Goal: Task Accomplishment & Management: Use online tool/utility

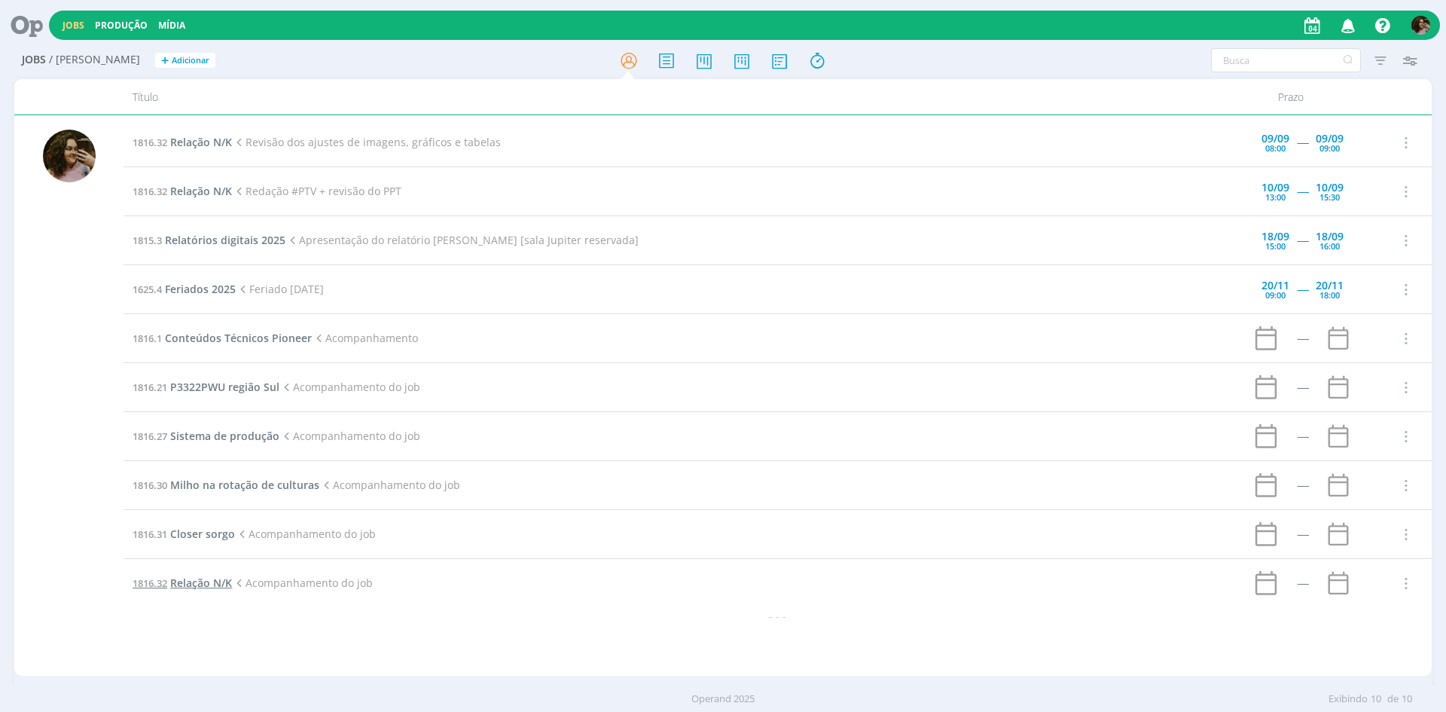
click at [203, 579] on span "Relação N/K" at bounding box center [201, 582] width 62 height 14
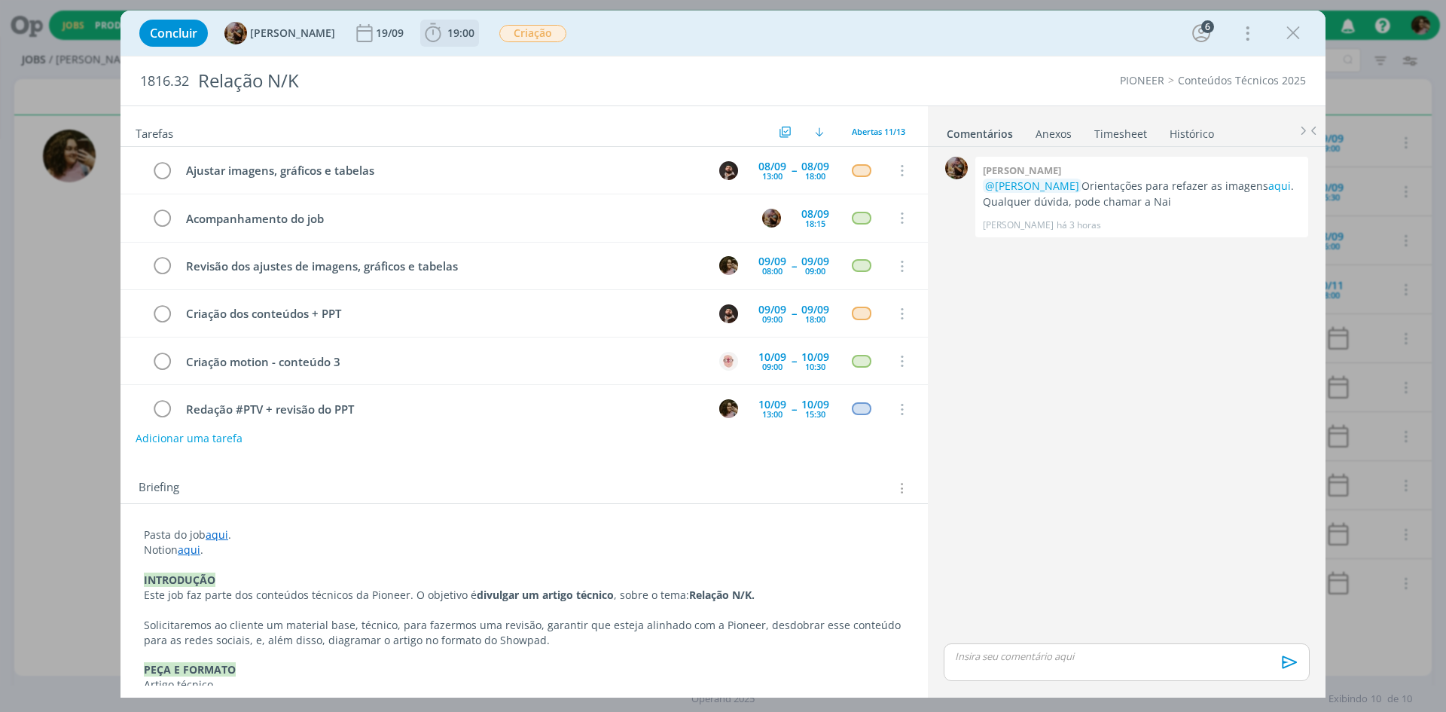
scroll to position [258, 0]
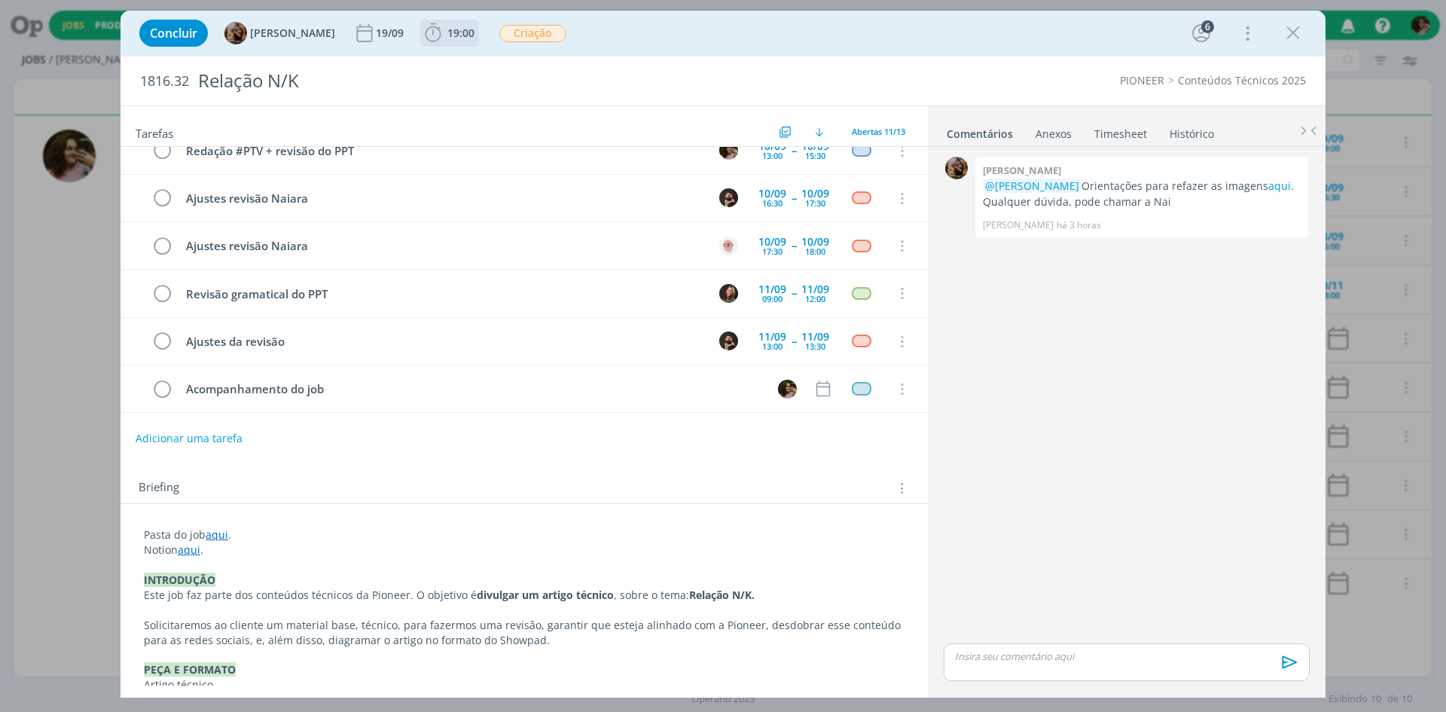
click at [467, 34] on span "19:00" at bounding box center [460, 33] width 27 height 14
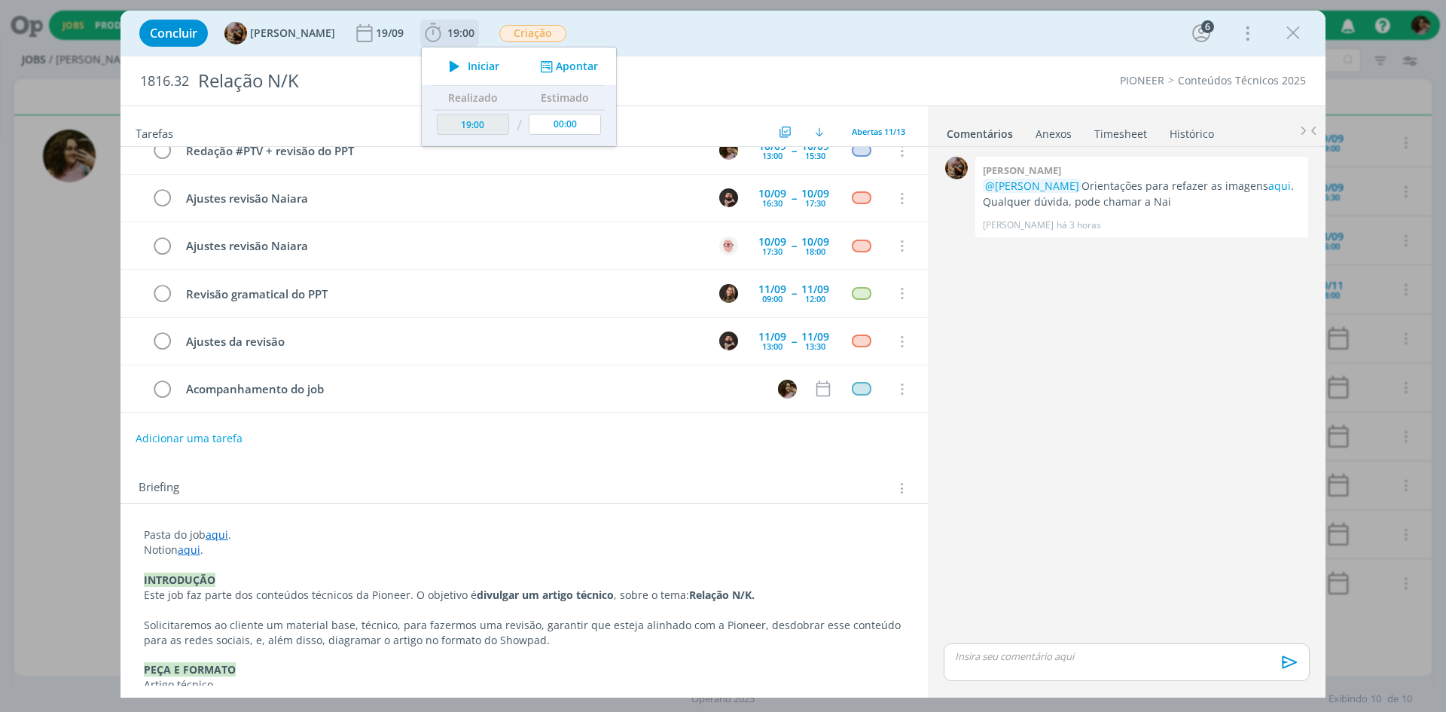
click at [498, 56] on button "Iniciar" at bounding box center [470, 66] width 59 height 21
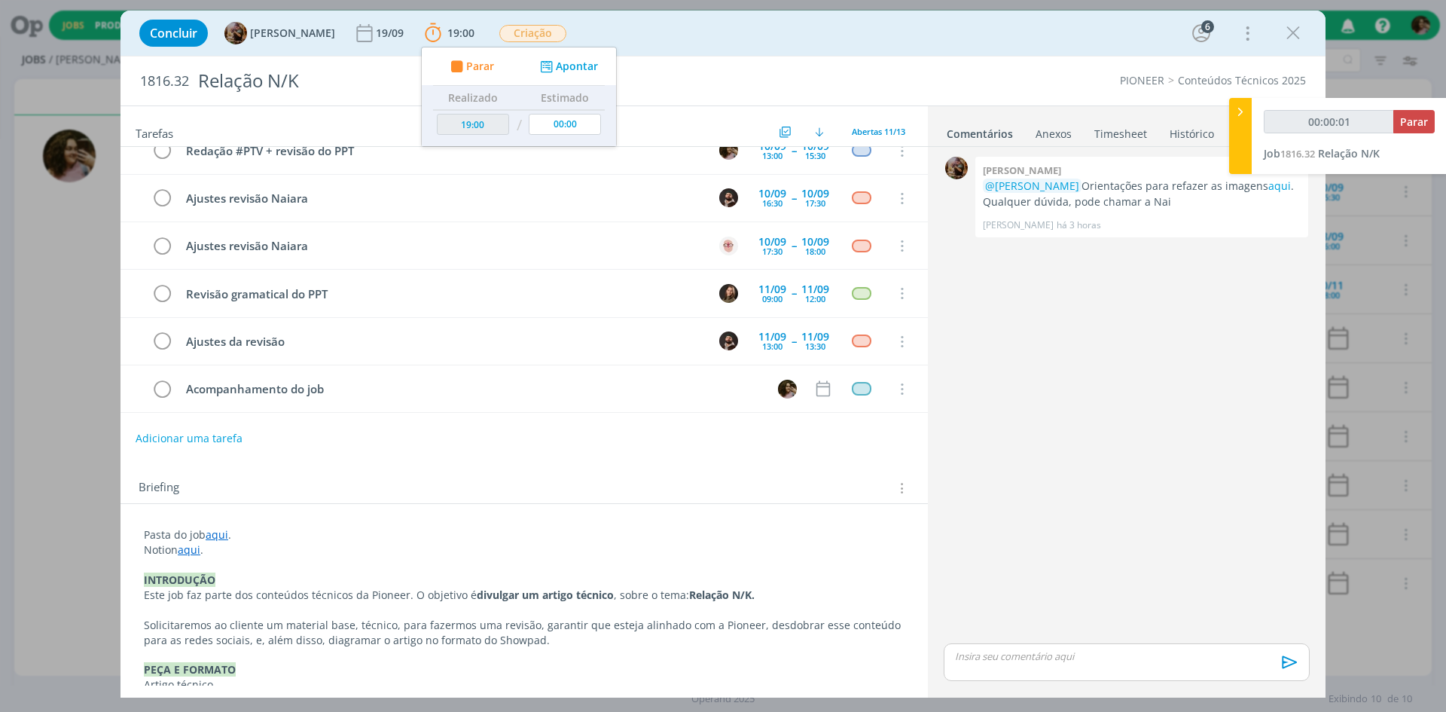
click at [760, 38] on div "Concluir Amanda Rodrigues 19/09 19:00 Parar Apontar Data * 04/09/2025 Horas * 0…" at bounding box center [723, 33] width 1182 height 36
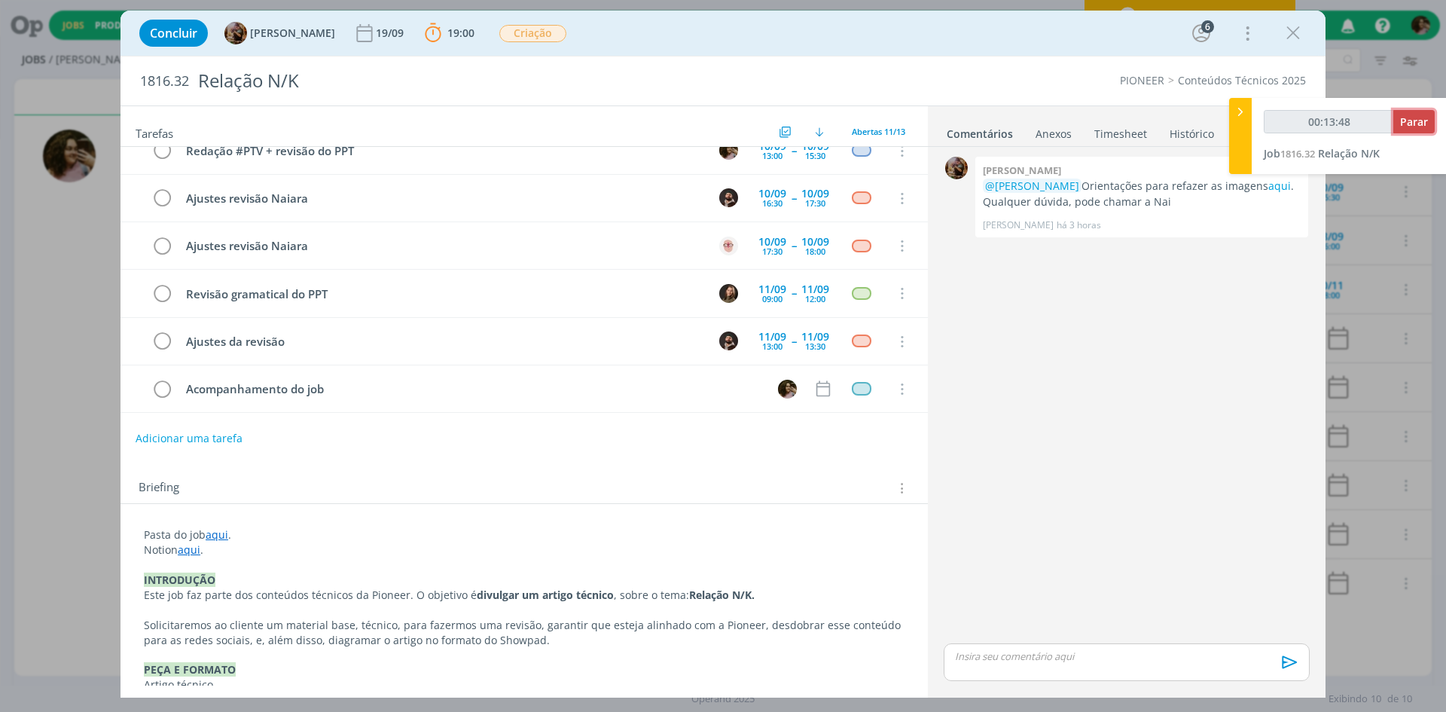
click at [1421, 127] on span "Parar" at bounding box center [1414, 121] width 28 height 14
type input "00:14:00"
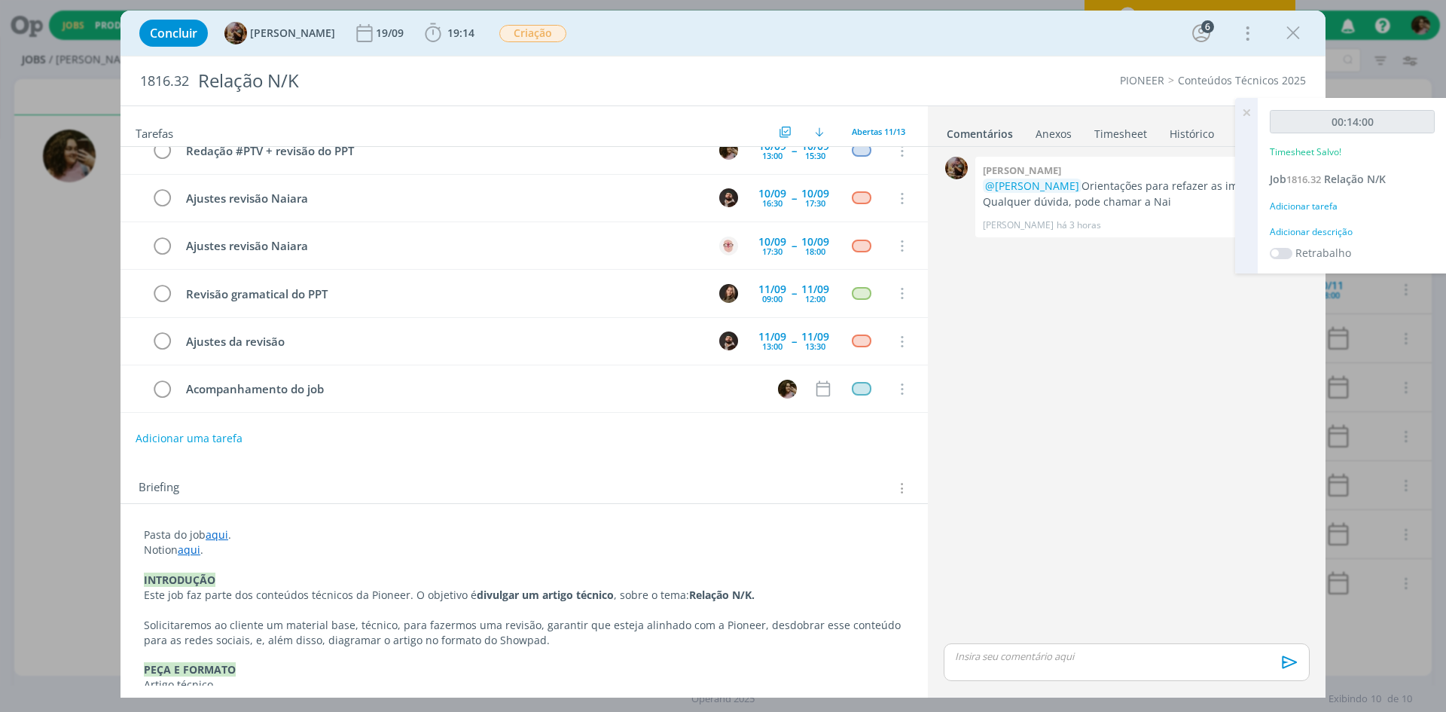
click at [1353, 231] on div "Adicionar descrição" at bounding box center [1352, 232] width 165 height 14
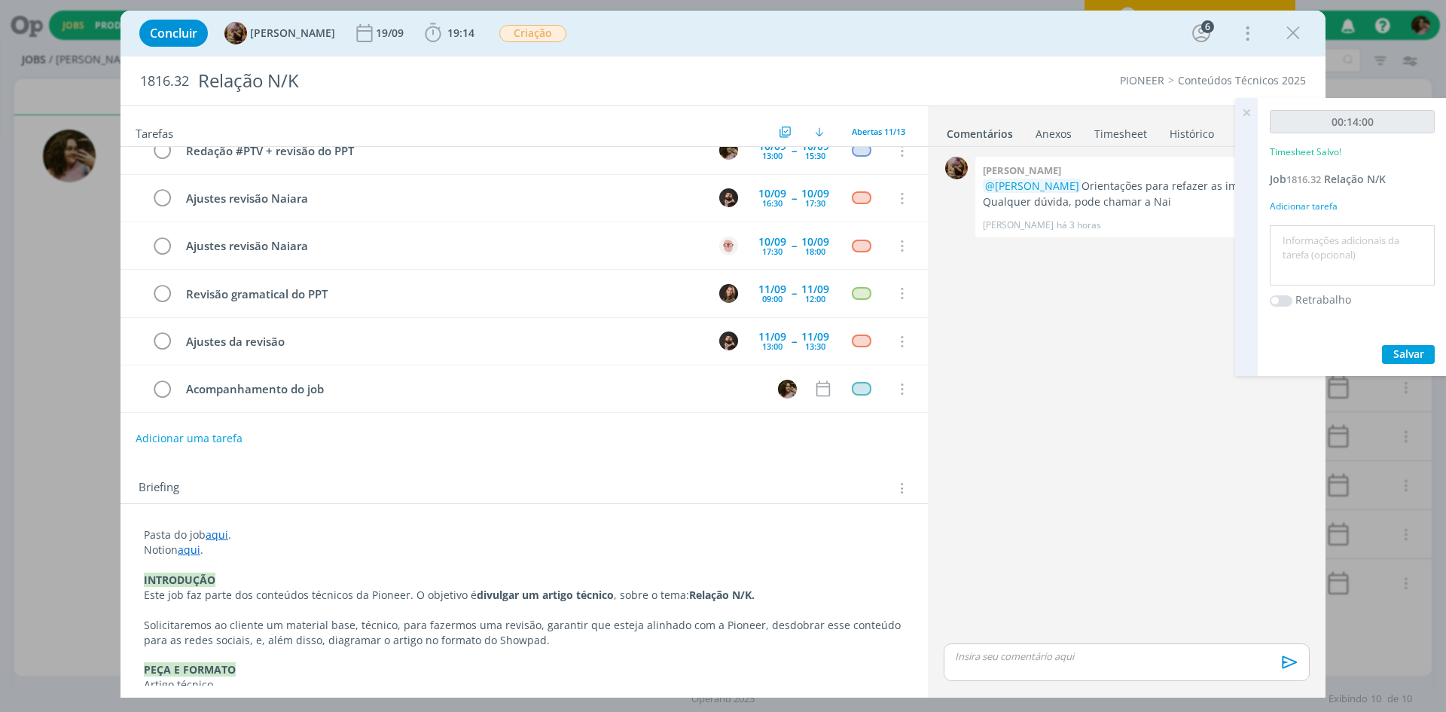
click at [1341, 258] on textarea at bounding box center [1351, 255] width 157 height 53
type textarea "Contato com o time de agronomia"
click at [1419, 348] on span "Salvar" at bounding box center [1408, 353] width 31 height 14
click at [1244, 119] on icon at bounding box center [1246, 112] width 27 height 29
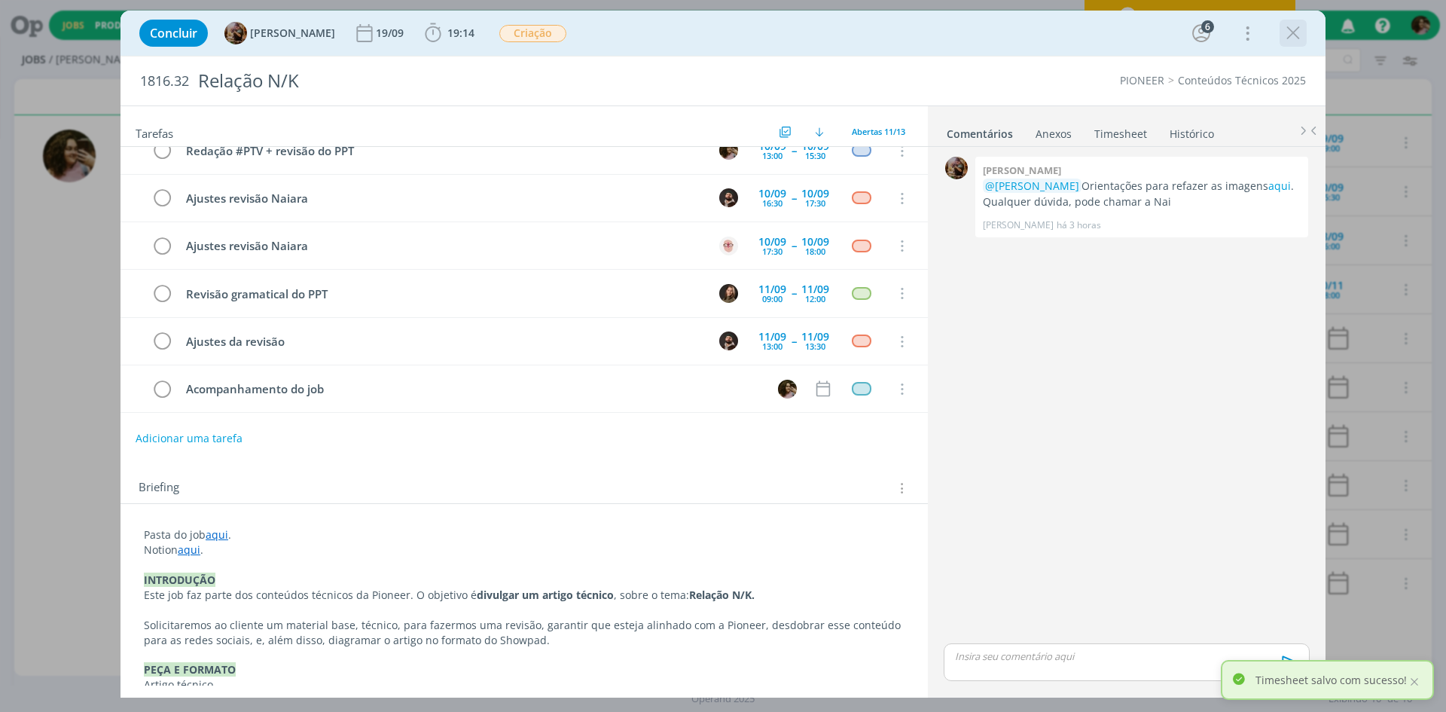
click at [1298, 37] on icon "dialog" at bounding box center [1293, 33] width 23 height 23
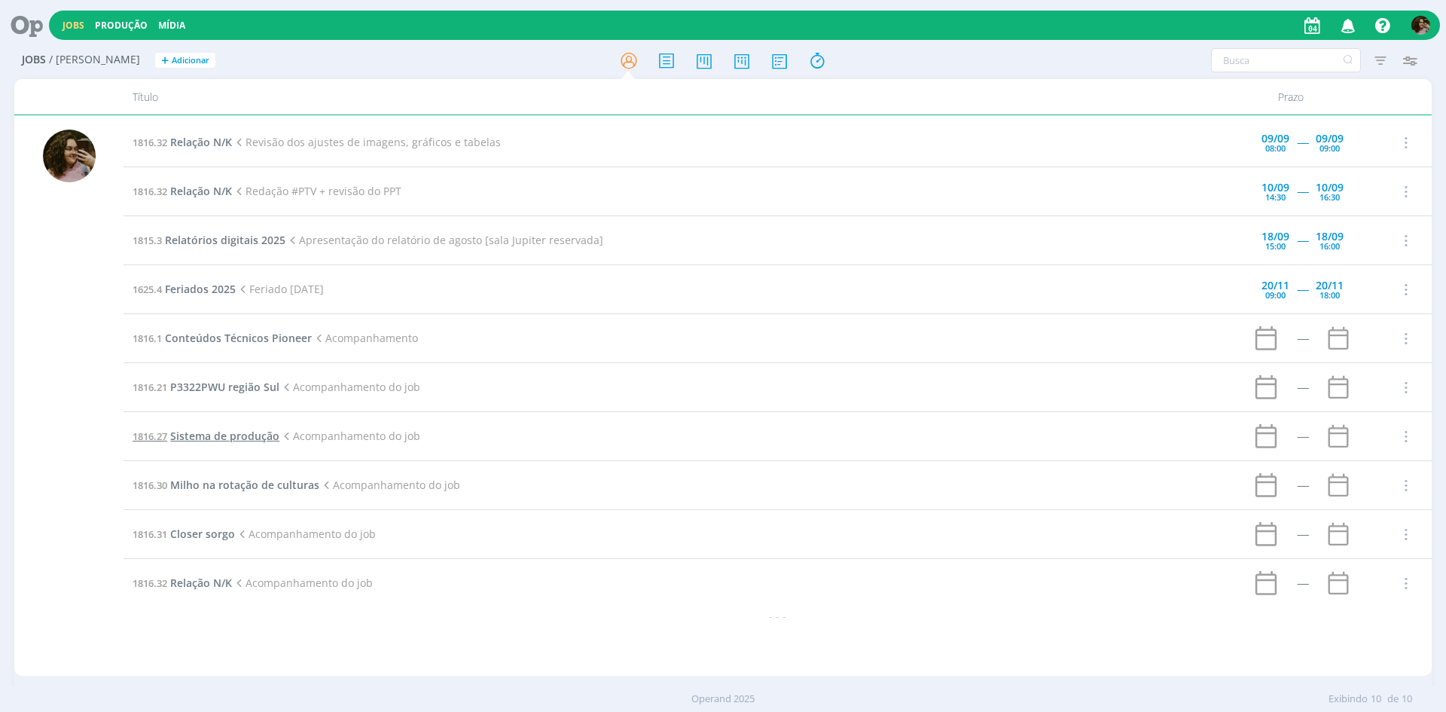
click at [216, 437] on span "Sistema de produção" at bounding box center [224, 435] width 109 height 14
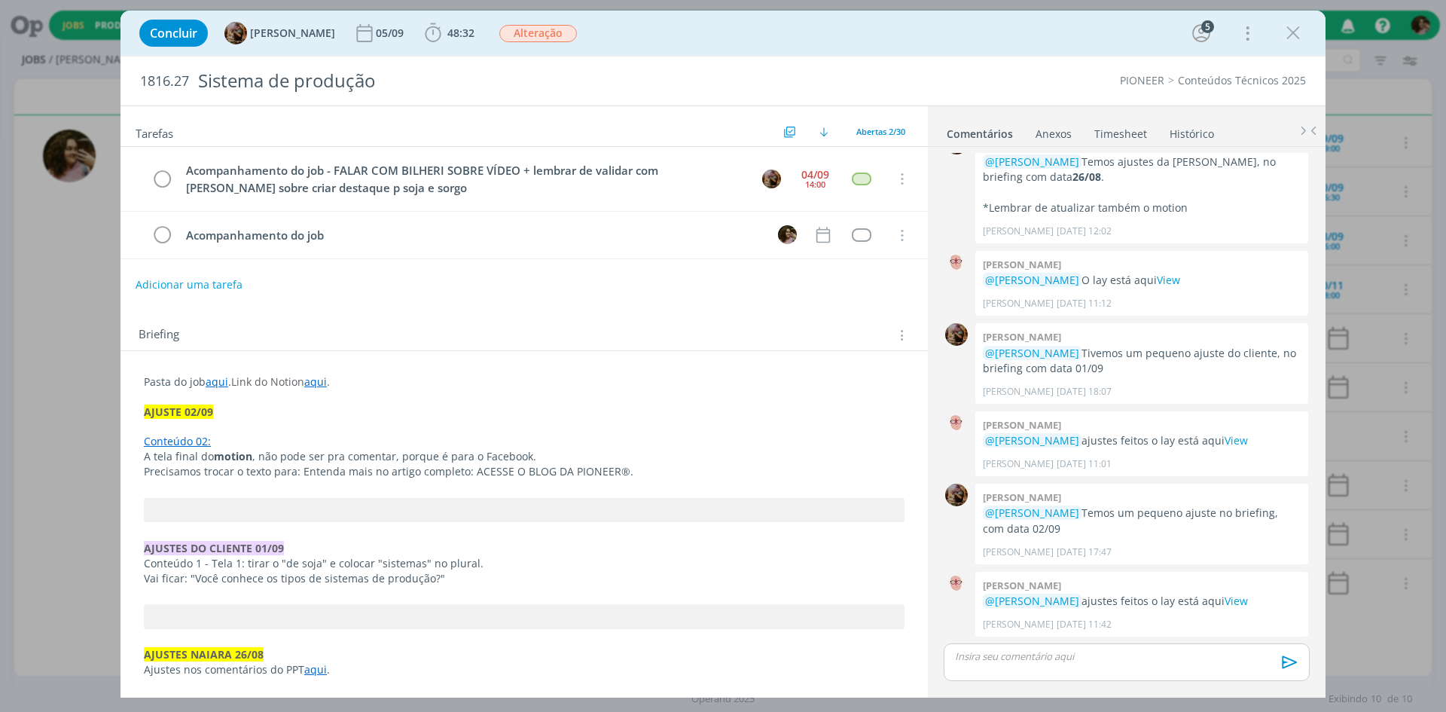
drag, startPoint x: 441, startPoint y: 14, endPoint x: 493, endPoint y: 53, distance: 64.0
click at [441, 14] on div "Concluir Amanda Rodrigues 05/09 48:32 Iniciar Apontar Data * 04/09/2025 Horas *…" at bounding box center [722, 33] width 1205 height 45
click at [444, 32] on icon "dialog" at bounding box center [433, 33] width 23 height 23
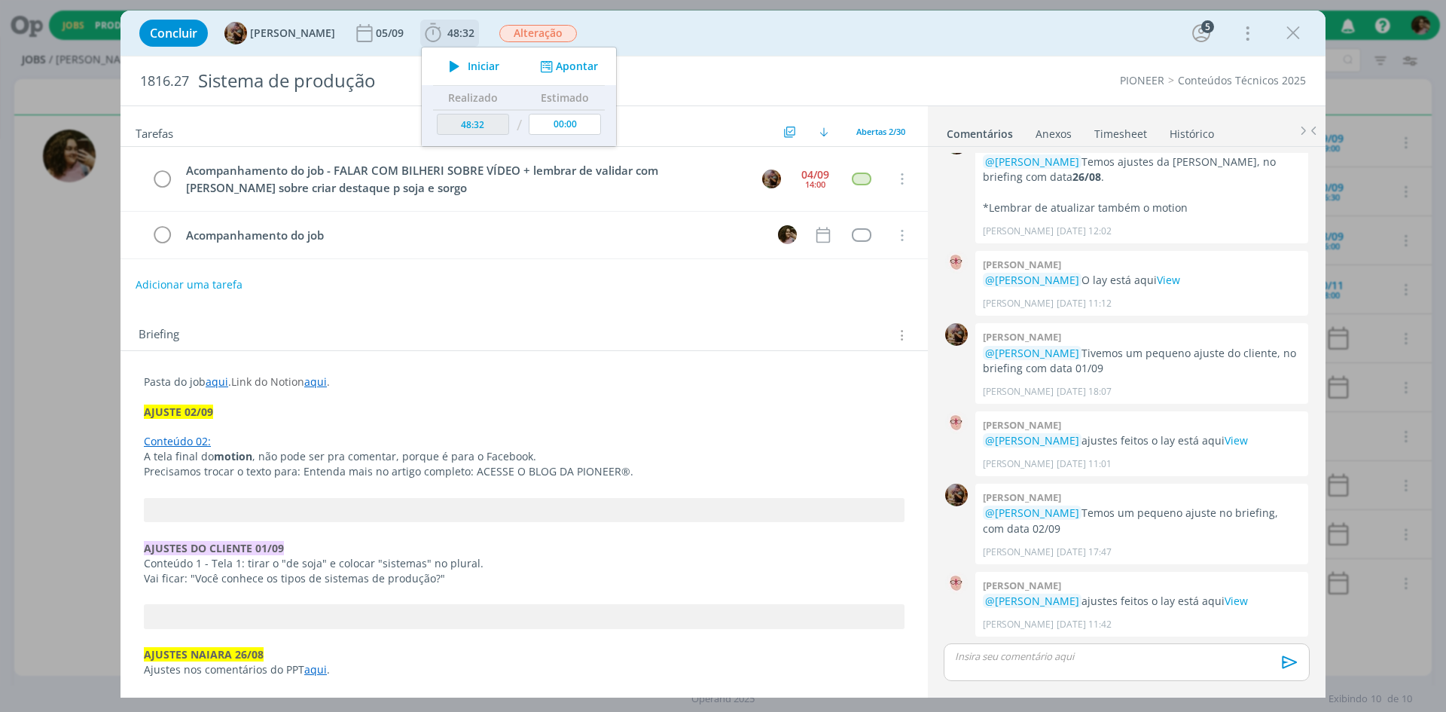
click at [501, 78] on div "Iniciar Apontar" at bounding box center [519, 66] width 194 height 38
click at [489, 61] on span "Iniciar" at bounding box center [484, 66] width 32 height 11
